Goal: Information Seeking & Learning: Learn about a topic

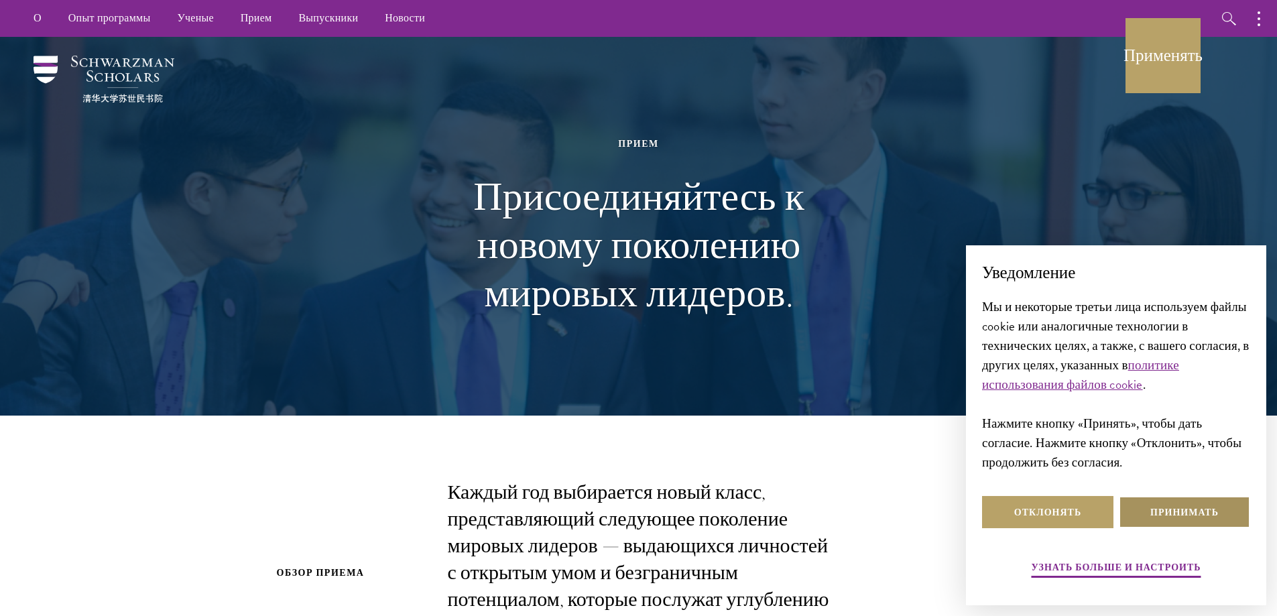
drag, startPoint x: 1216, startPoint y: 528, endPoint x: 1206, endPoint y: 518, distance: 13.3
click at [1216, 528] on button "Принимать" at bounding box center [1184, 512] width 131 height 32
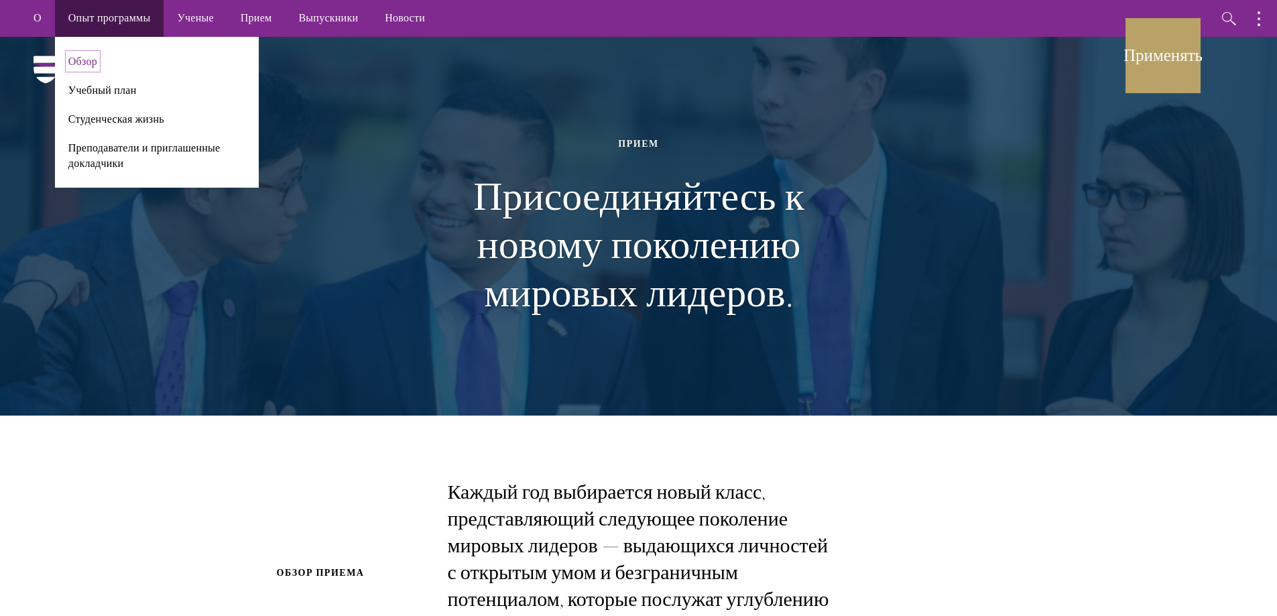
click at [86, 58] on font "Обзор" at bounding box center [82, 61] width 29 height 15
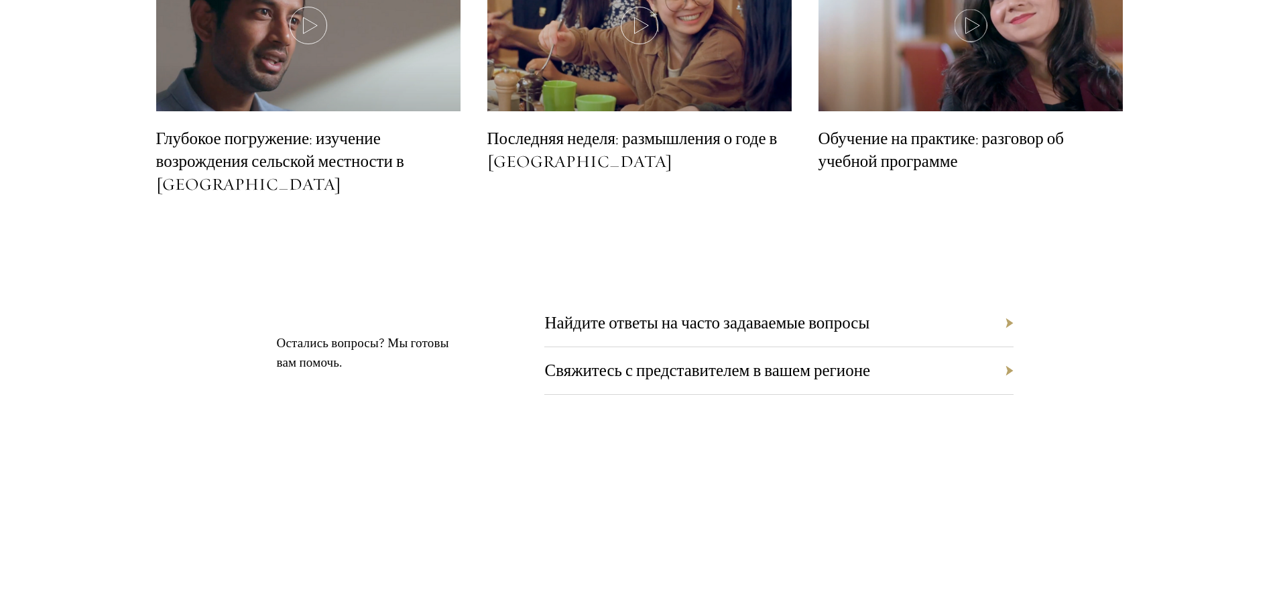
scroll to position [6303, 0]
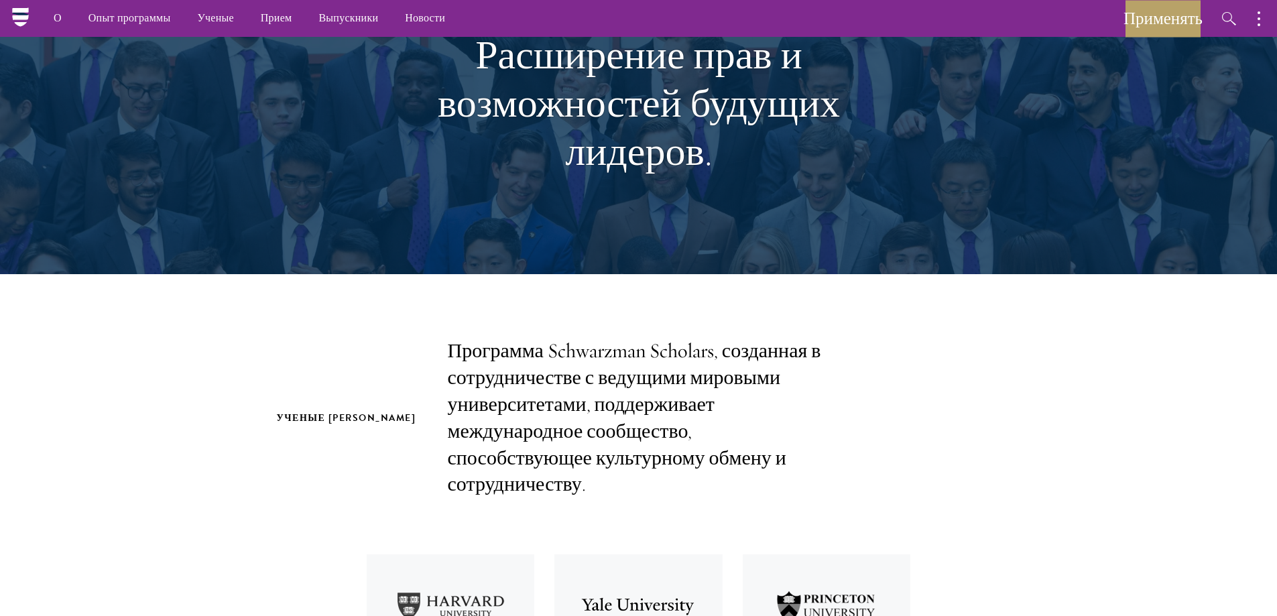
scroll to position [0, 0]
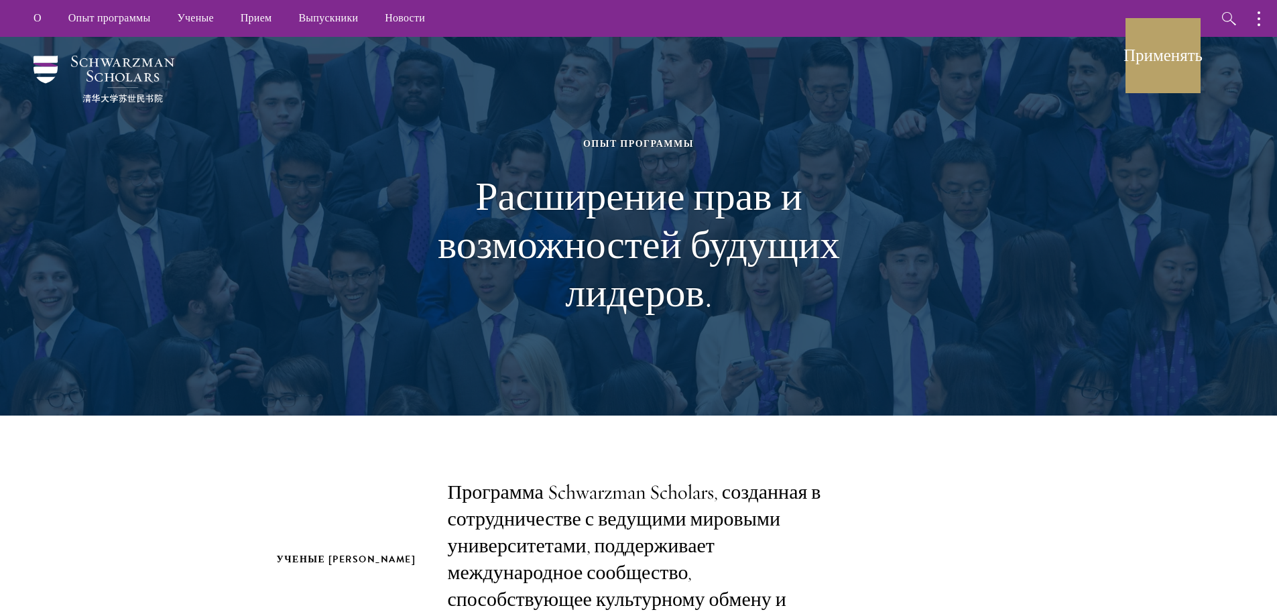
click at [1211, 402] on div at bounding box center [638, 226] width 1277 height 379
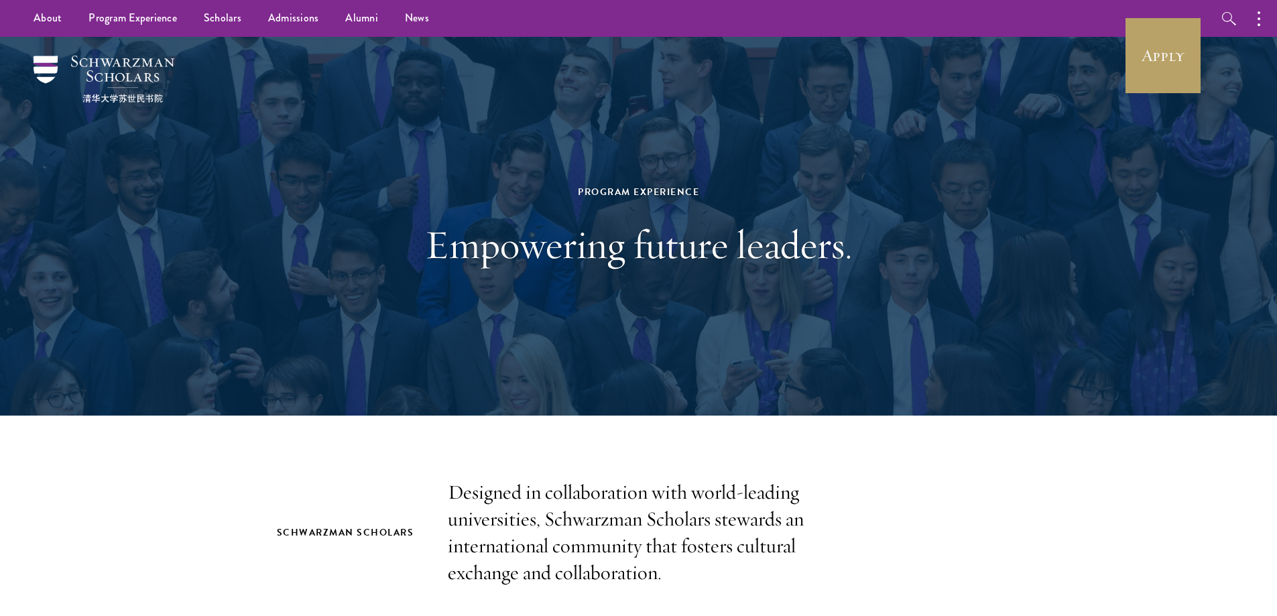
click at [1190, 302] on div at bounding box center [638, 226] width 1277 height 379
click at [1198, 312] on div at bounding box center [638, 226] width 1277 height 379
